Goal: Information Seeking & Learning: Learn about a topic

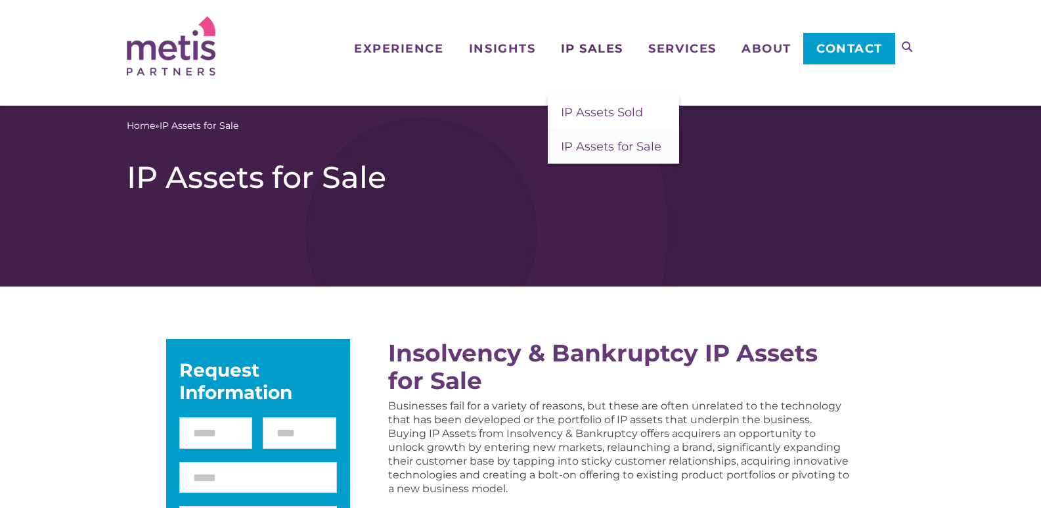
click at [600, 54] on span "IP Sales" at bounding box center [592, 49] width 62 height 12
click at [634, 143] on span "IP Assets for Sale" at bounding box center [611, 146] width 100 height 14
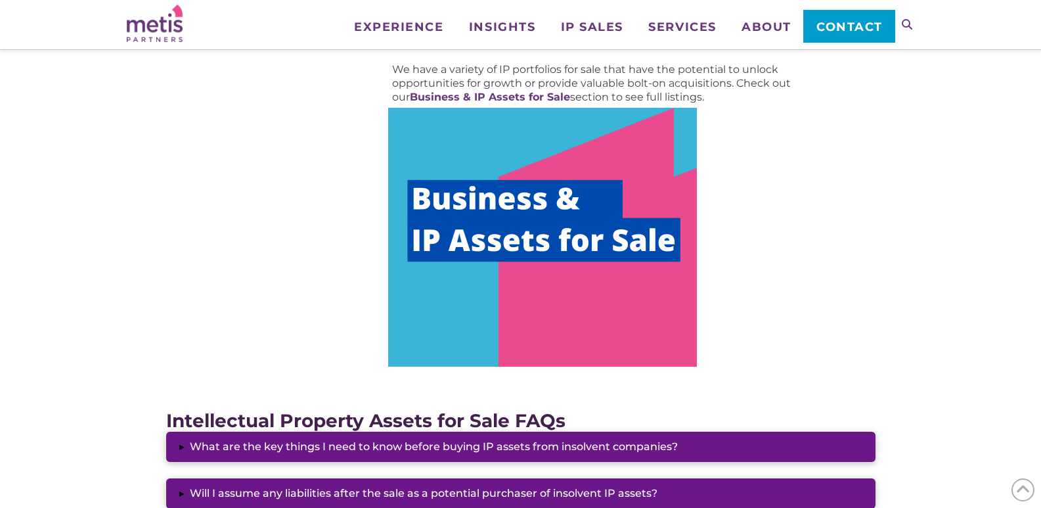
scroll to position [722, 0]
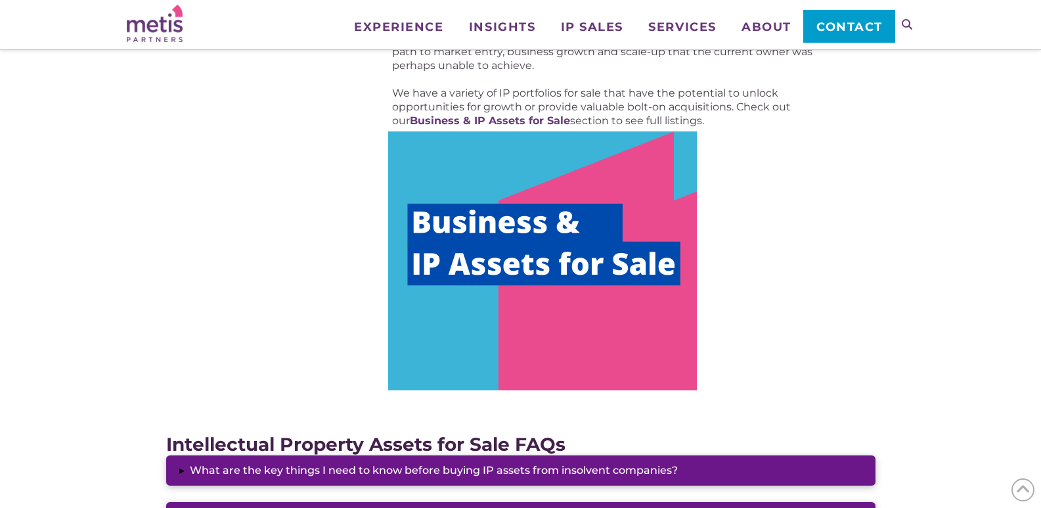
click at [564, 246] on img at bounding box center [542, 260] width 309 height 259
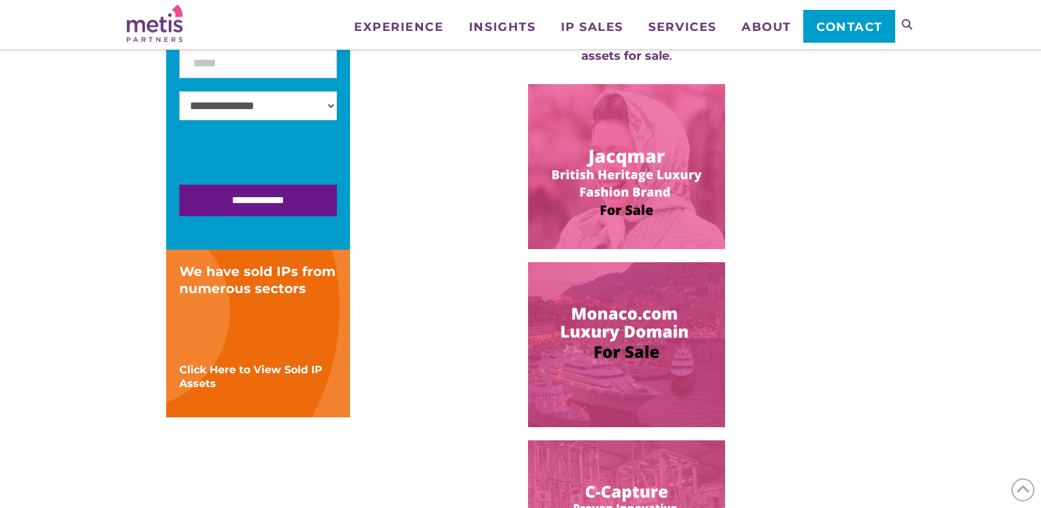
scroll to position [328, 0]
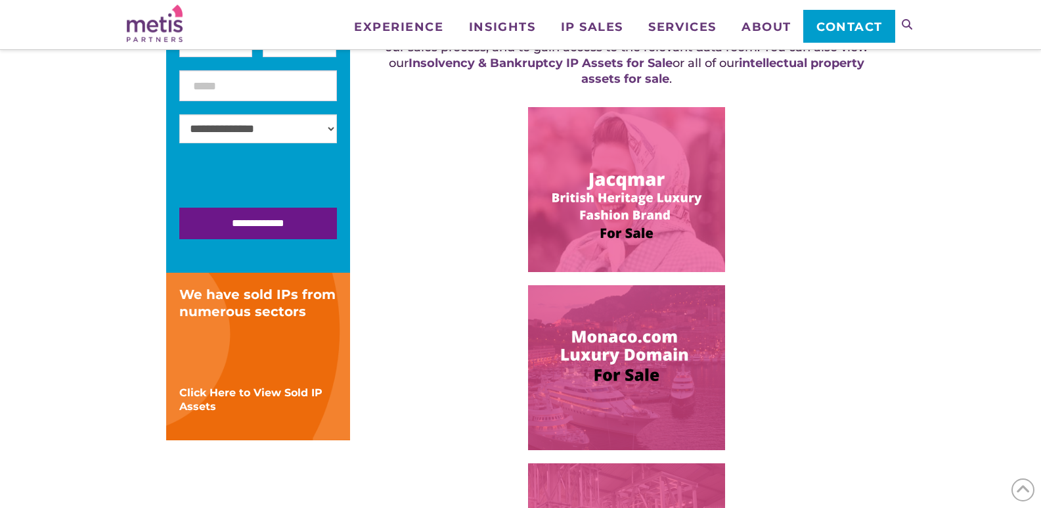
click at [640, 200] on img at bounding box center [626, 189] width 197 height 165
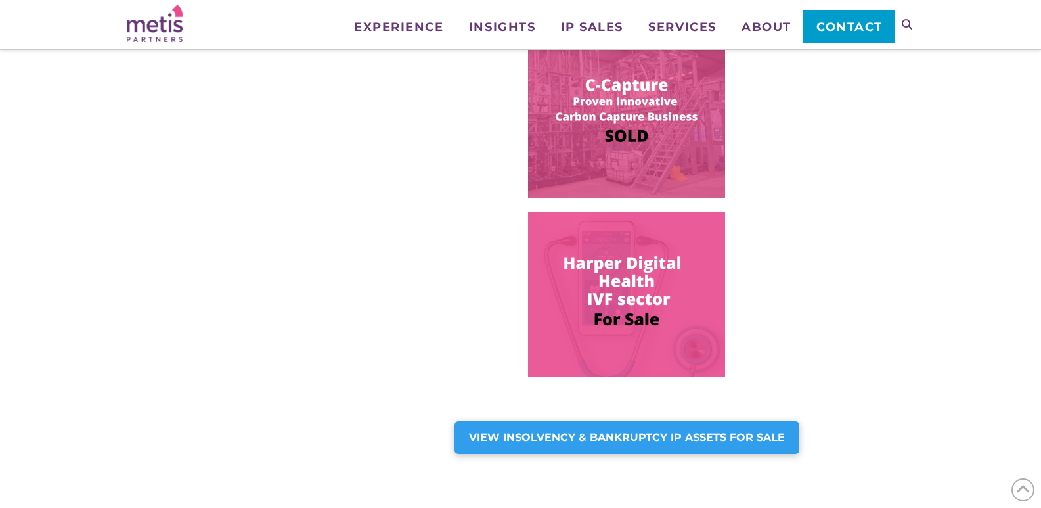
scroll to position [985, 0]
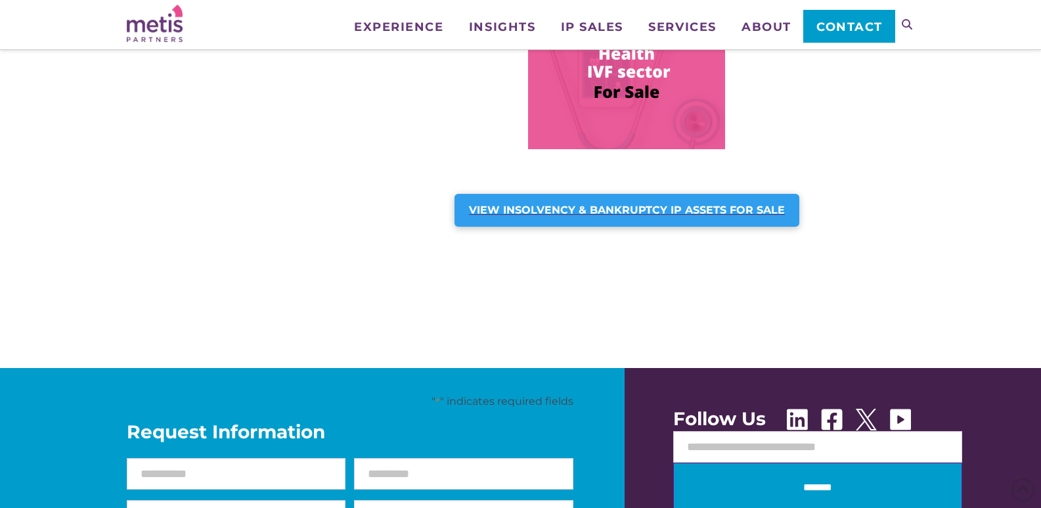
click at [605, 211] on strong "VIEW INSOLVENCY & BANKRUPTCY IP ASSETS FOR SALE" at bounding box center [627, 210] width 316 height 12
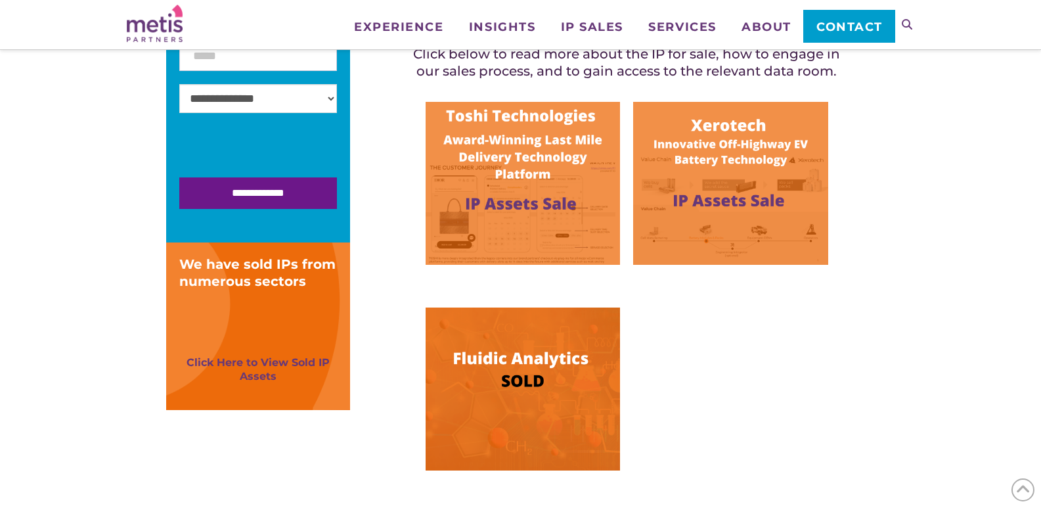
scroll to position [328, 0]
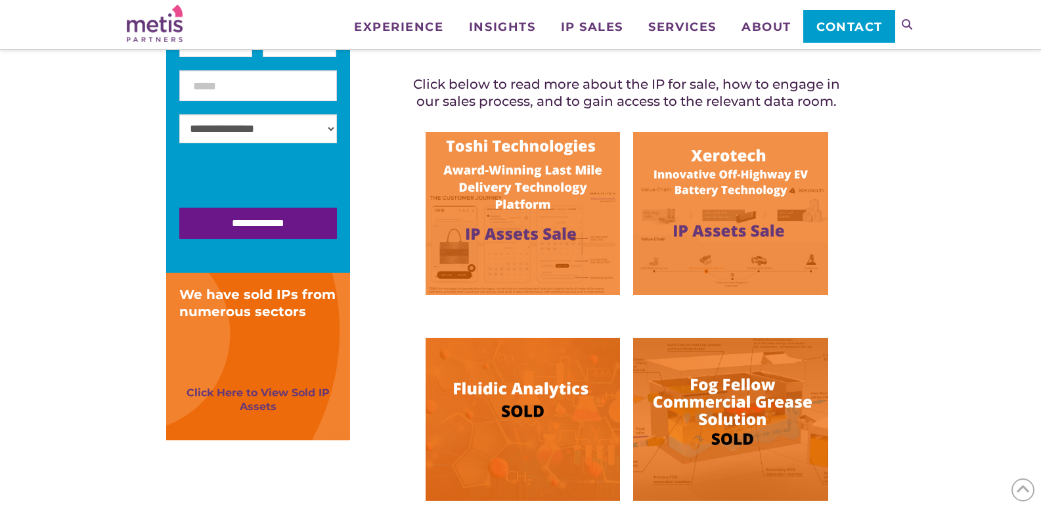
click at [543, 203] on img at bounding box center [522, 213] width 194 height 163
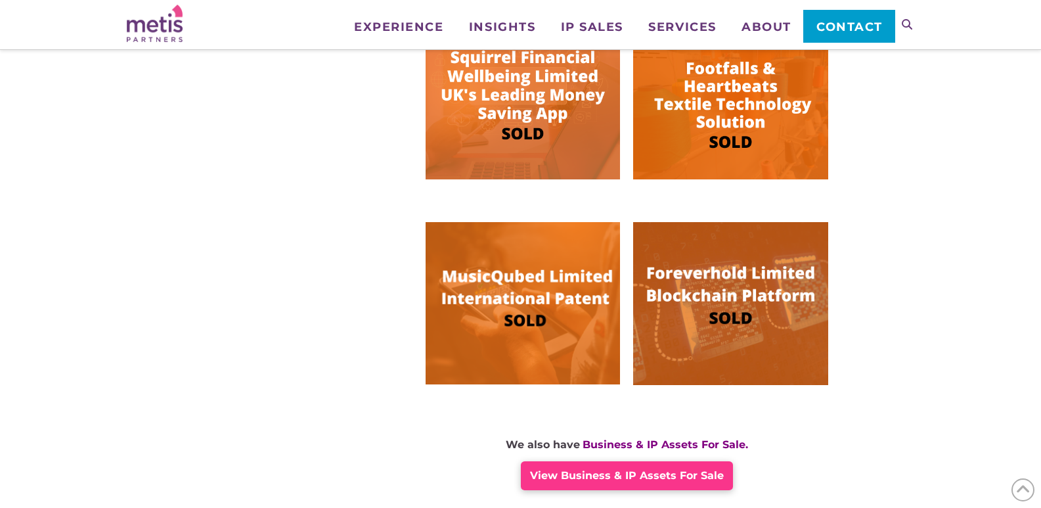
scroll to position [919, 0]
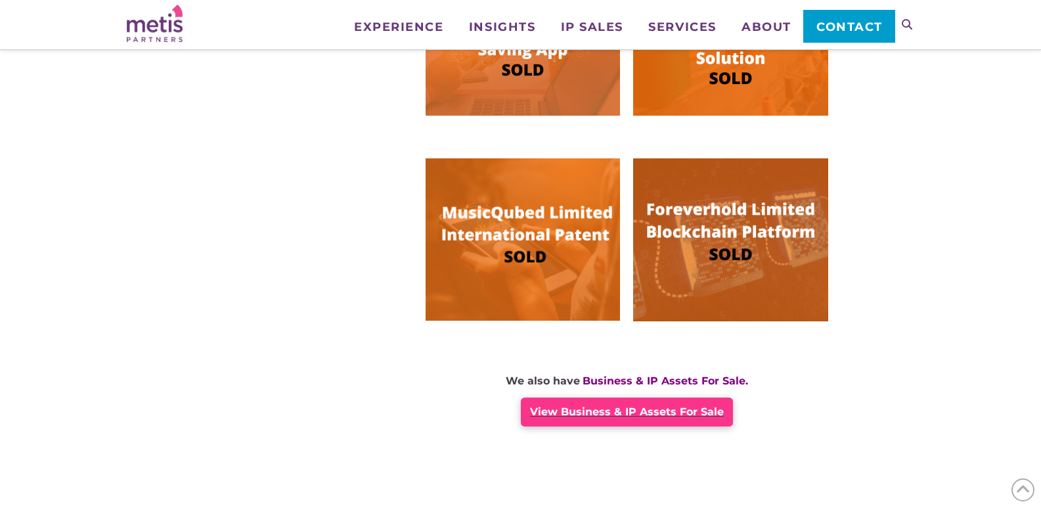
click at [630, 410] on span "View Business & IP Assets For Sale" at bounding box center [627, 411] width 194 height 12
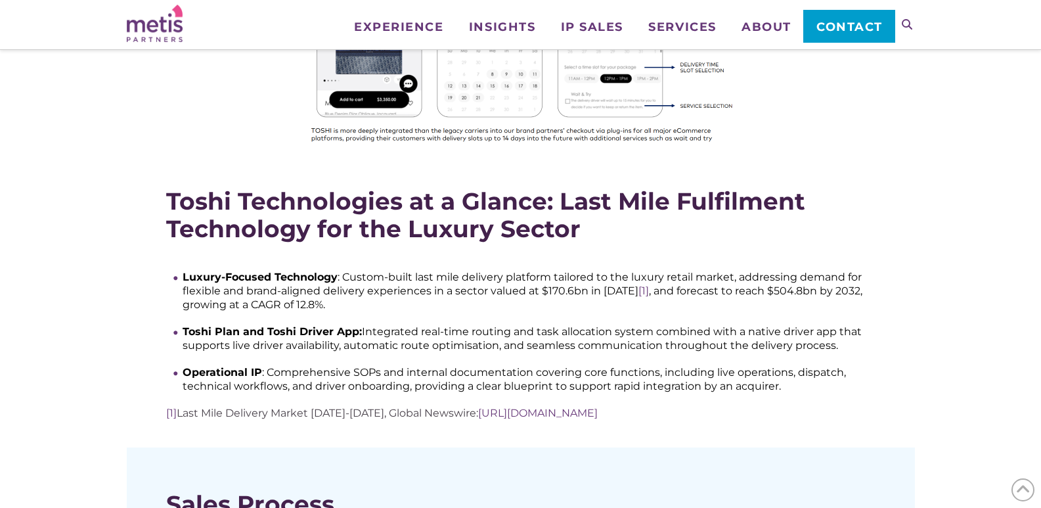
scroll to position [657, 0]
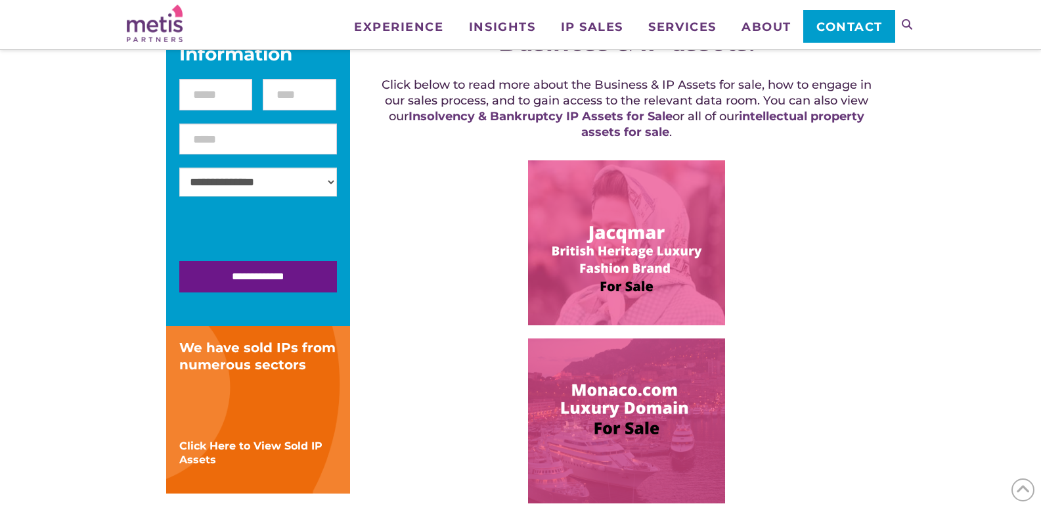
scroll to position [131, 0]
